Goal: Task Accomplishment & Management: Manage account settings

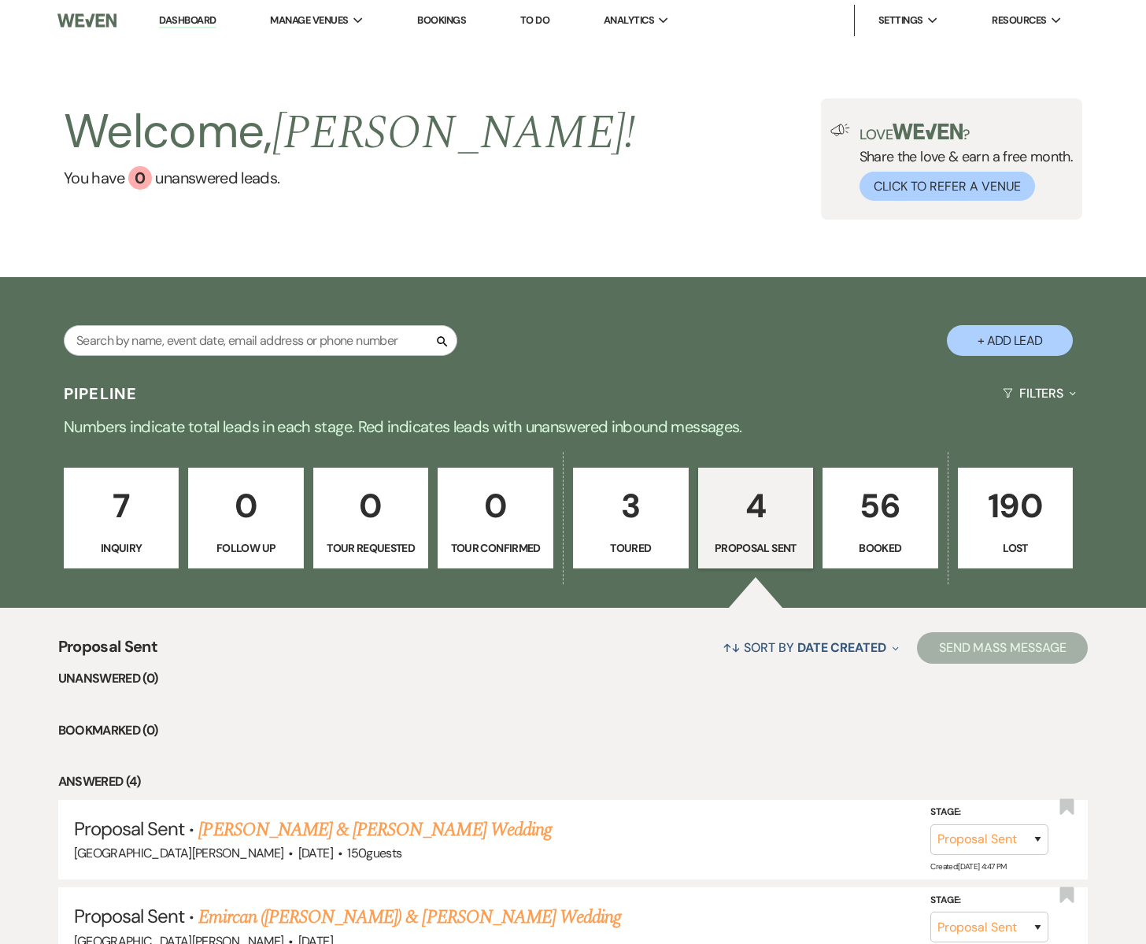
select select "6"
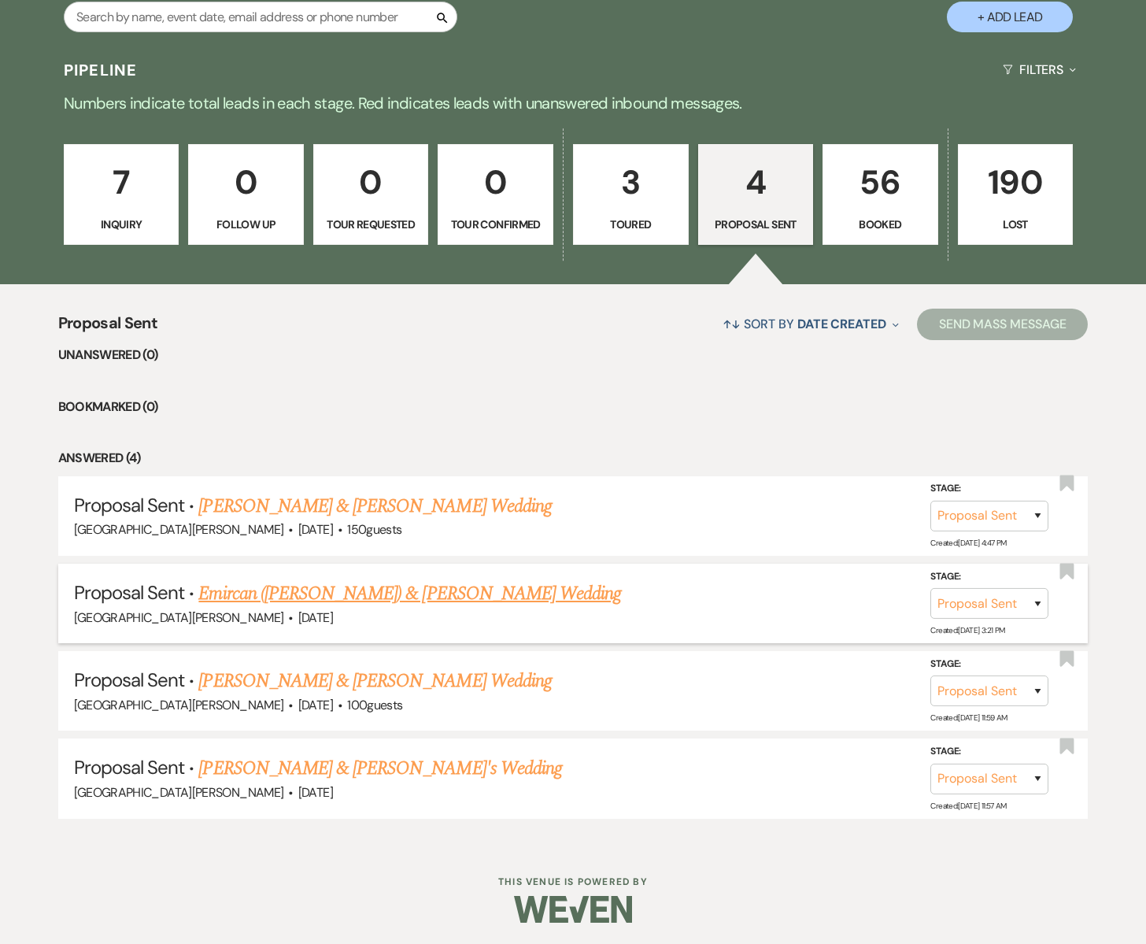
click at [321, 594] on link "Emircan ([PERSON_NAME]) & [PERSON_NAME] Wedding" at bounding box center [409, 593] width 423 height 28
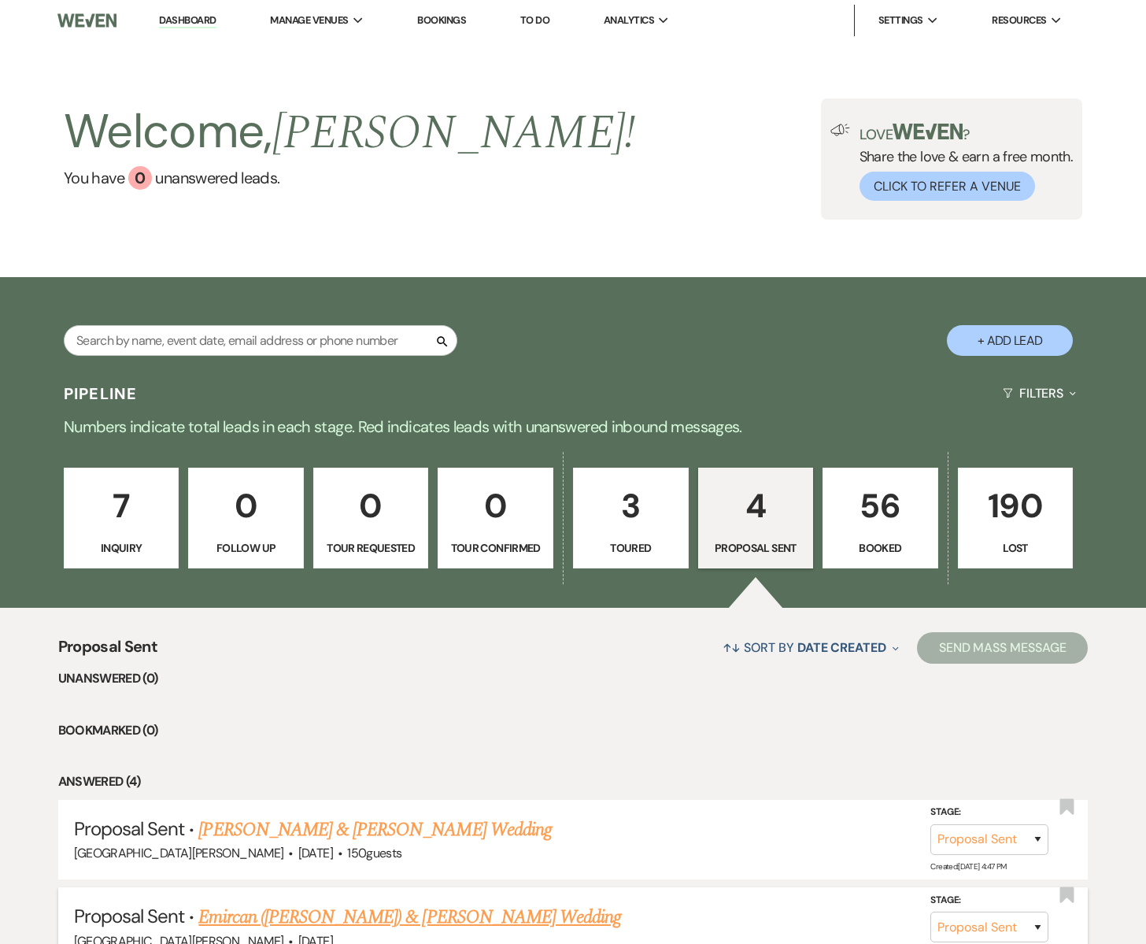
select select "6"
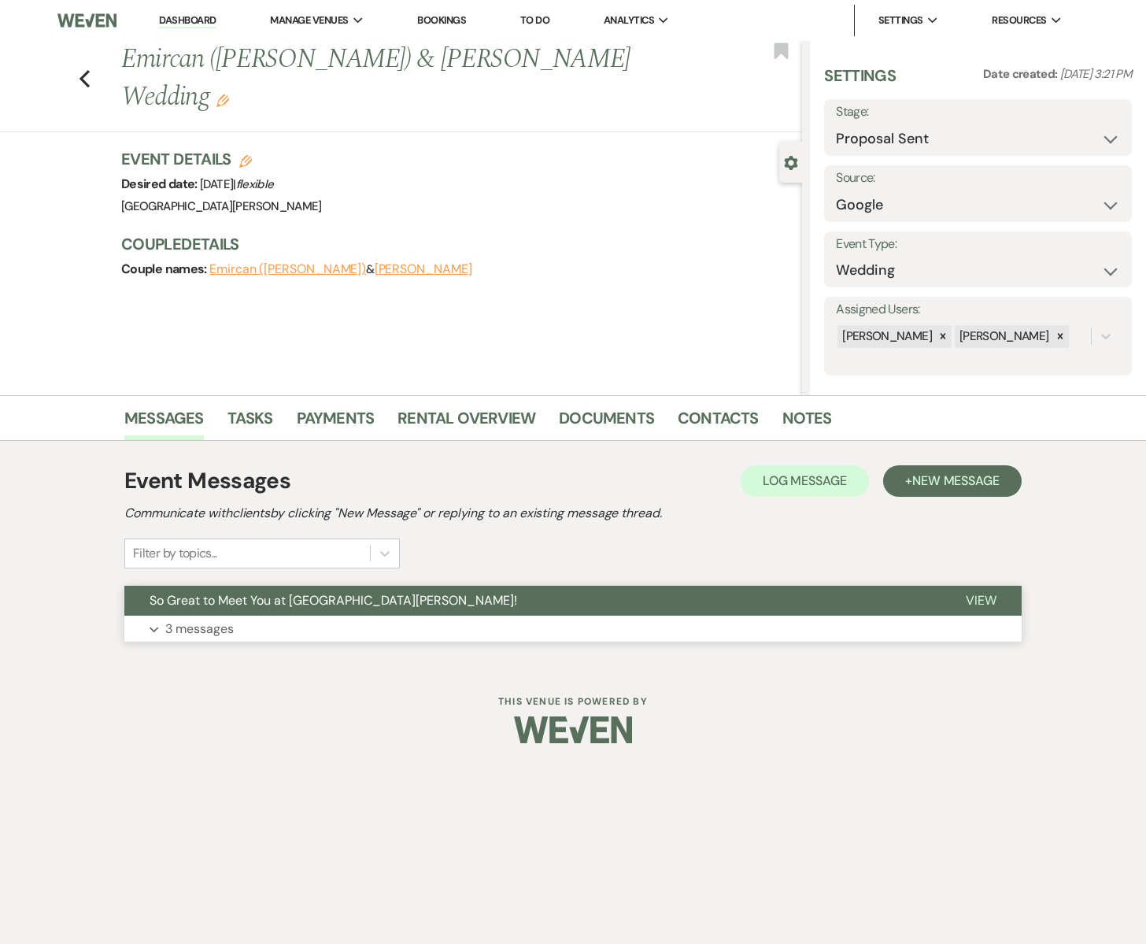
click at [302, 624] on button "Expand 3 messages" at bounding box center [572, 629] width 897 height 27
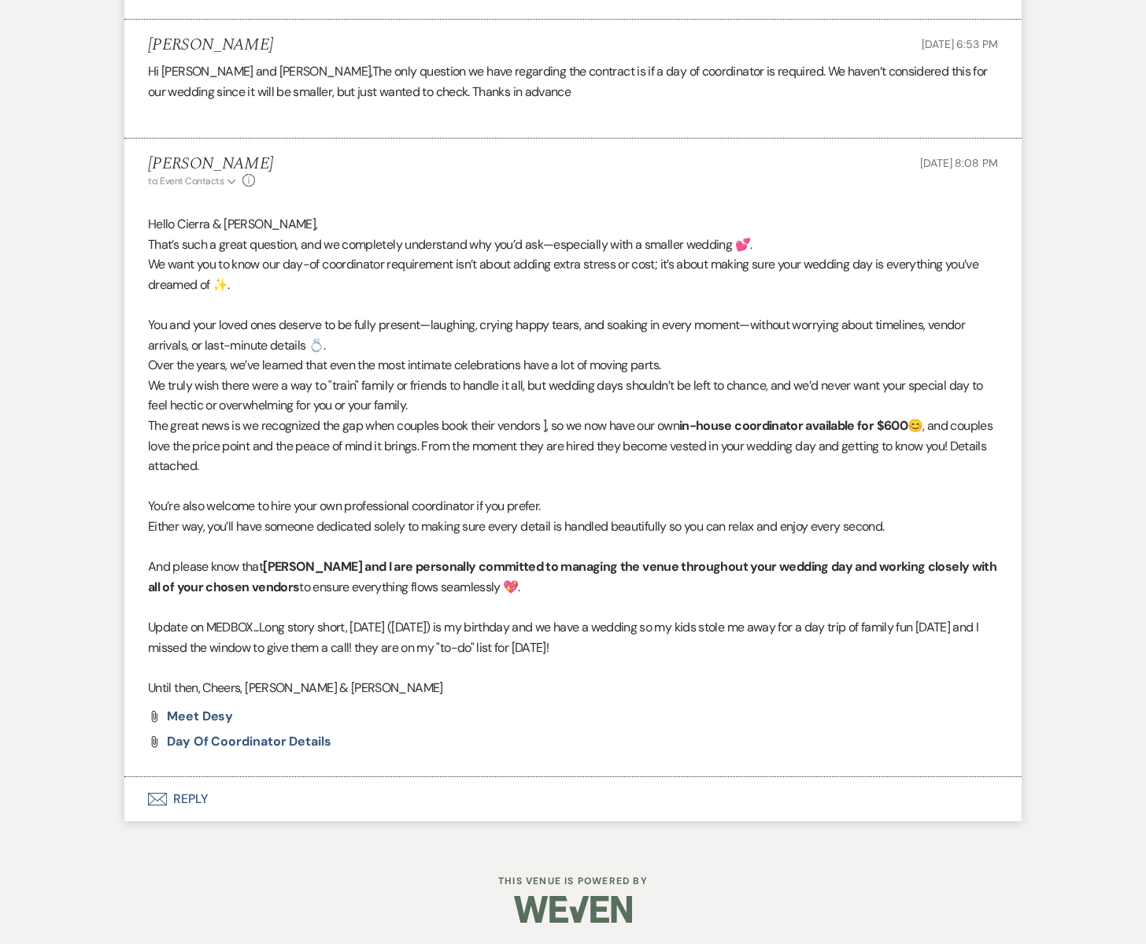
scroll to position [1116, 0]
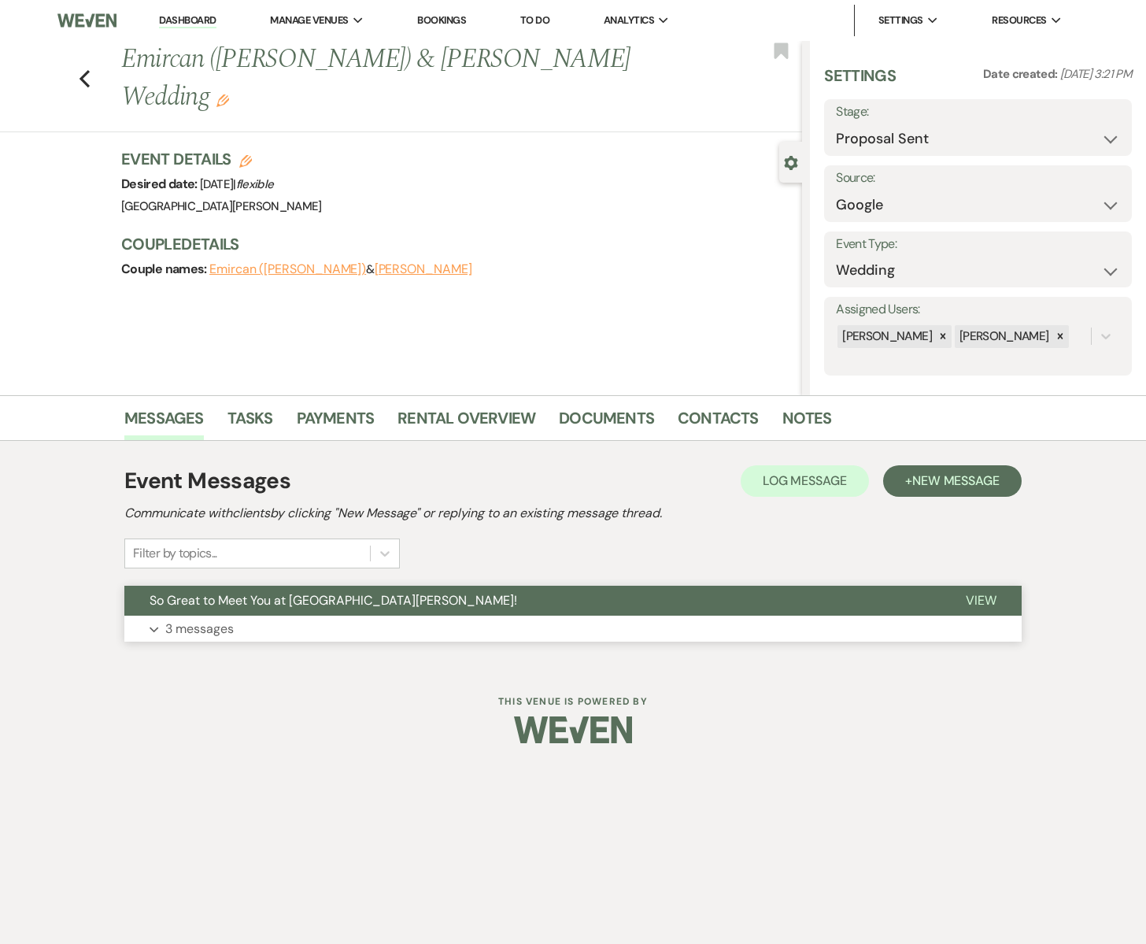
click at [248, 609] on button "So Great to Meet You at [GEOGRAPHIC_DATA][PERSON_NAME]!" at bounding box center [532, 601] width 816 height 30
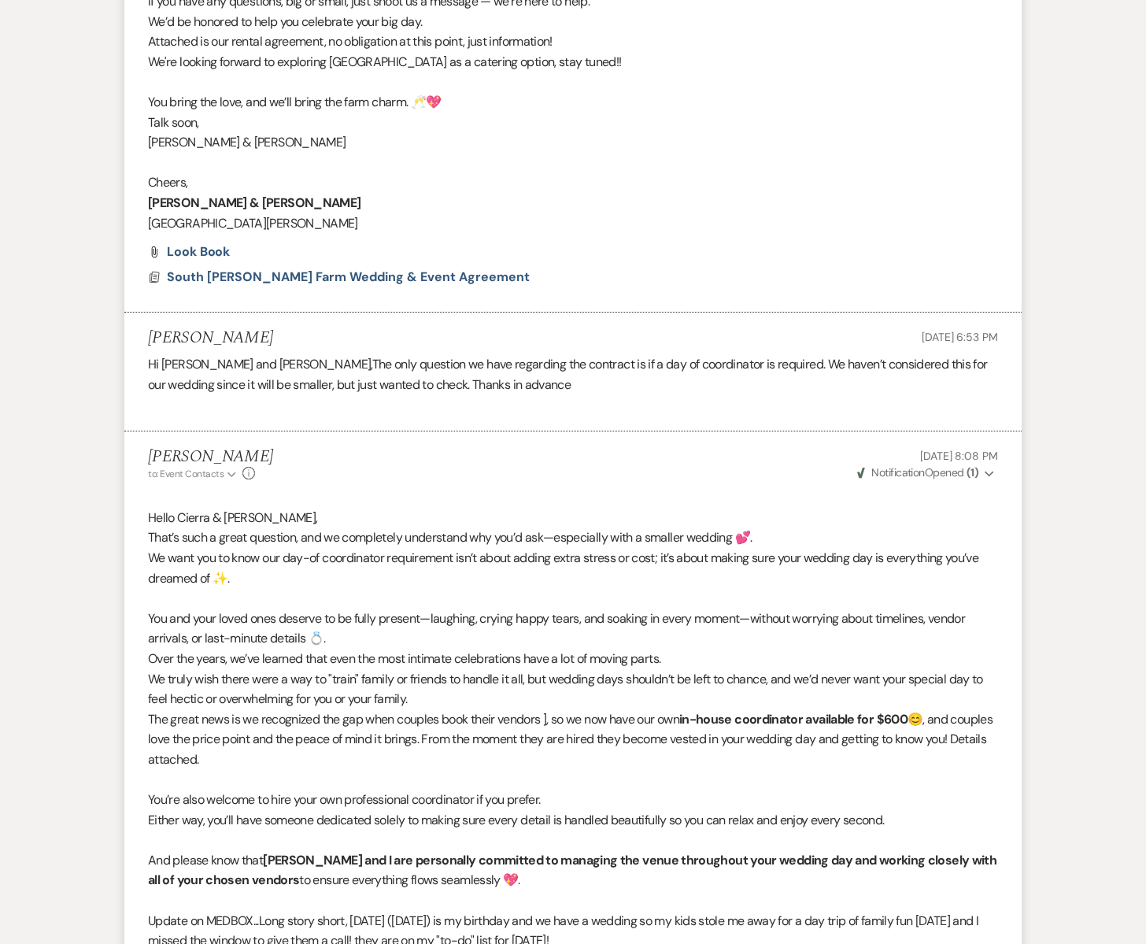
scroll to position [820, 0]
click at [240, 279] on span "South [PERSON_NAME] Farm Wedding & Event Agreement" at bounding box center [348, 277] width 363 height 17
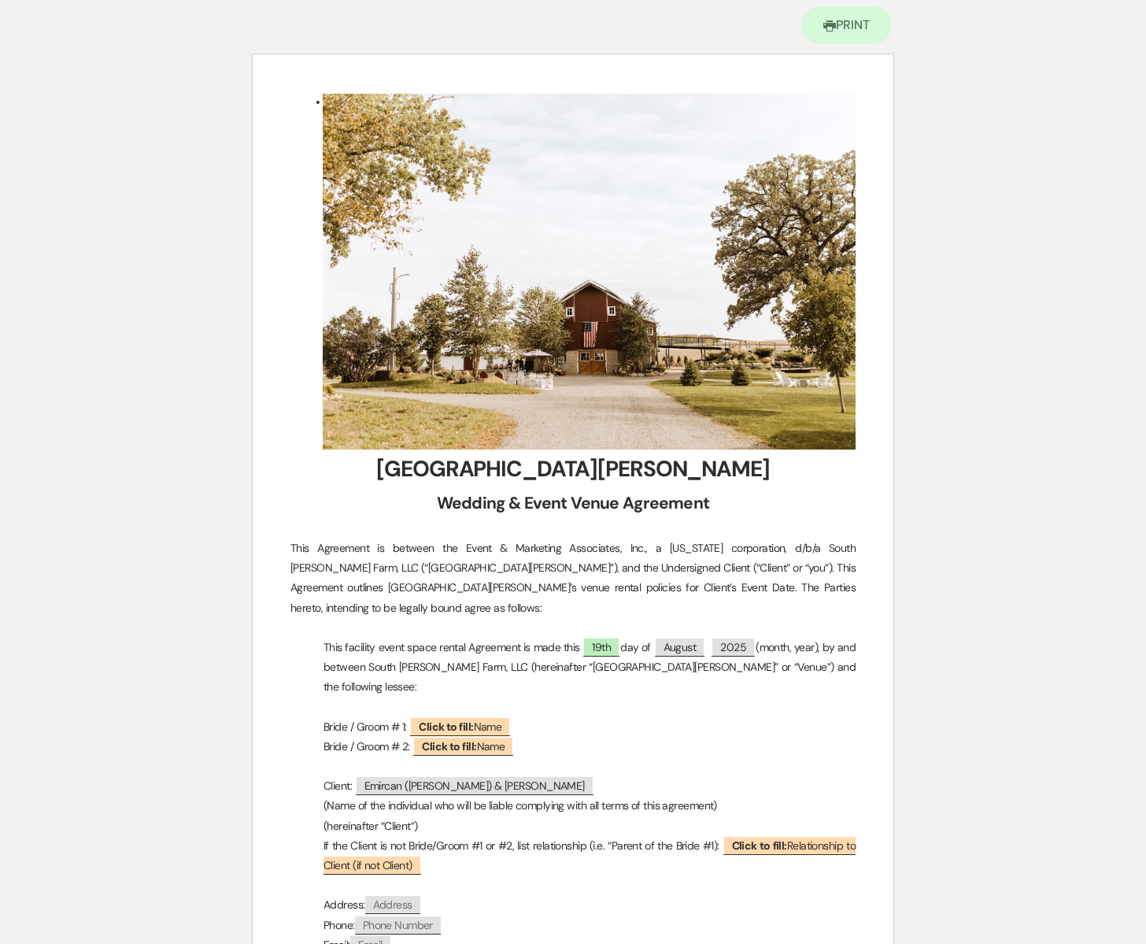
scroll to position [0, 0]
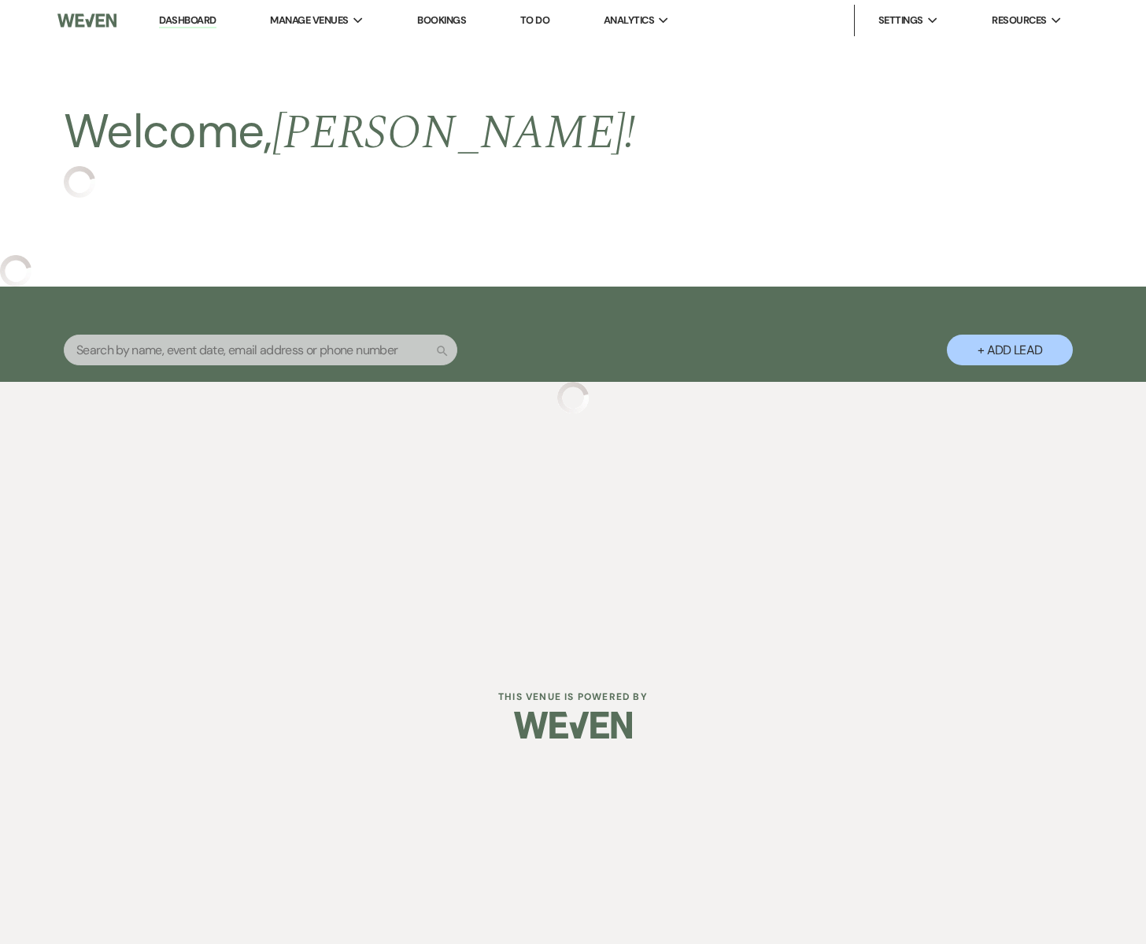
select select "6"
